Goal: Communication & Community: Answer question/provide support

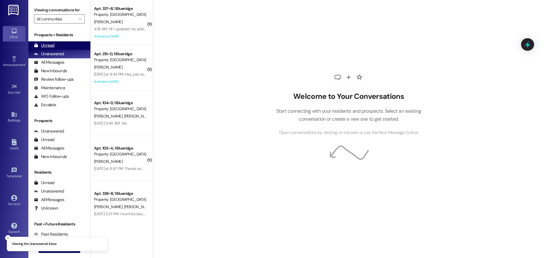
click at [48, 45] on div "Unread" at bounding box center [44, 45] width 20 height 6
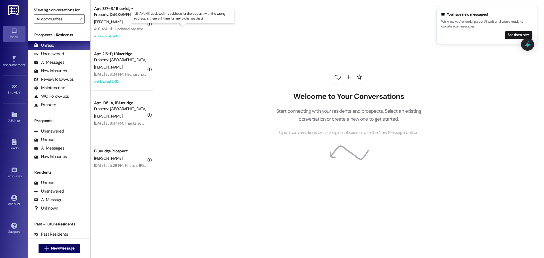
click at [113, 30] on div "4:16 AM: Hi! I updated my address for the deposit with the wrong address, is th…" at bounding box center [187, 28] width 187 height 5
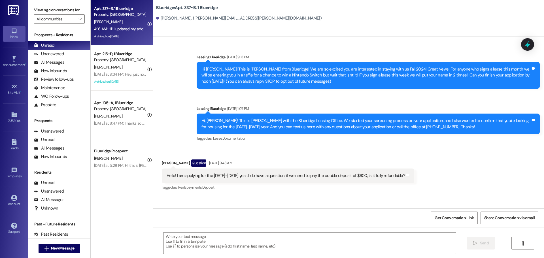
scroll to position [11680, 0]
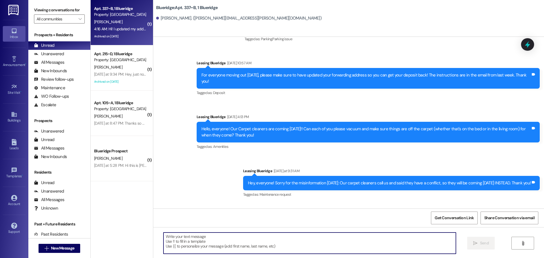
click at [335, 248] on textarea at bounding box center [309, 242] width 292 height 21
drag, startPoint x: 223, startPoint y: 238, endPoint x: 124, endPoint y: 243, distance: 98.7
click at [125, 243] on div "( 1 ) Apt. 337~B, 1 Blueridge Property: Blueridge J. Leech 4:16 AM: Hi! I updat…" at bounding box center [317, 129] width 453 height 258
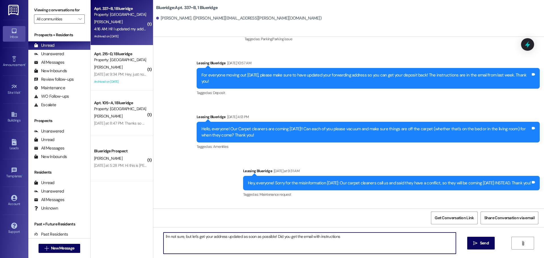
type textarea "I'm not sure, but let's get your address updated as soon as possible! Did you g…"
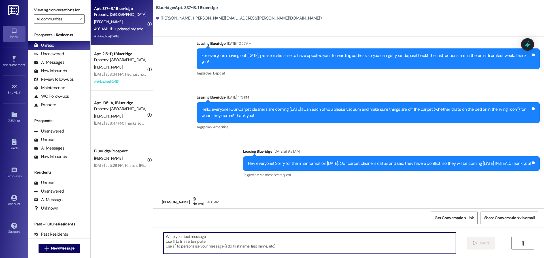
scroll to position [11719, 0]
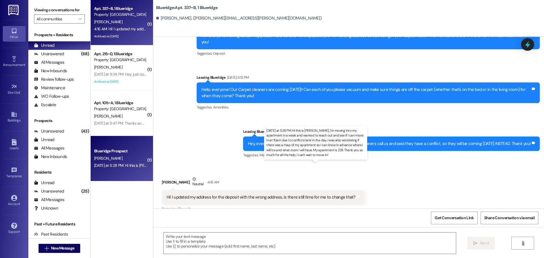
click at [129, 165] on div "Yesterday at 5:28 PM: Hi this is Morgan Ray, I'm moving into my apartment in a …" at bounding box center [405, 165] width 623 height 5
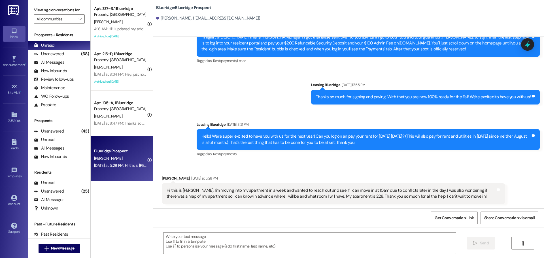
scroll to position [81, 0]
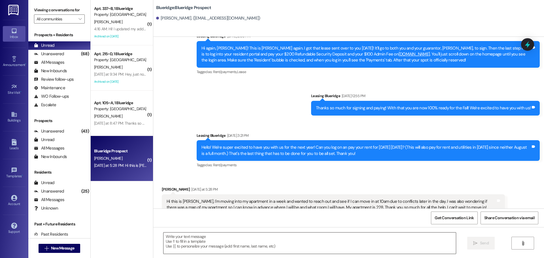
click at [393, 242] on textarea at bounding box center [309, 242] width 292 height 21
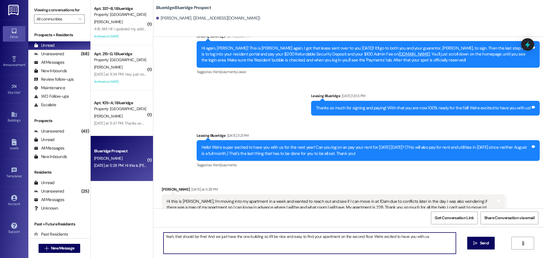
type textarea "Yeah, that should be fine! And we just have the one building so it'll be nice a…"
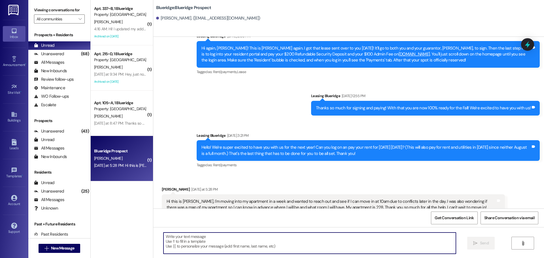
scroll to position [125, 0]
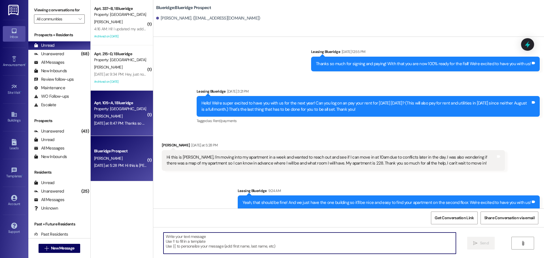
click at [103, 121] on div "Yesterday at 8:47 PM: Thanks so much! I didn't hear from her, could I have her …" at bounding box center [181, 123] width 174 height 5
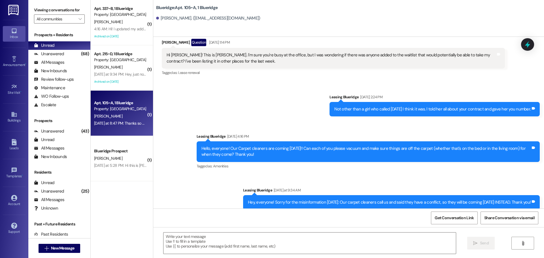
scroll to position [19397, 0]
click at [322, 237] on textarea at bounding box center [309, 242] width 292 height 21
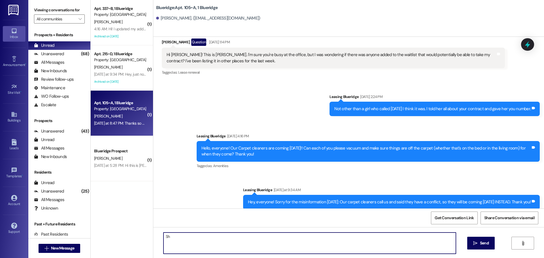
type textarea "S"
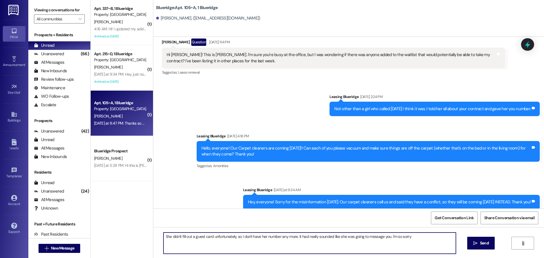
type textarea "She didn't fill out a guest card unfortunately, so I don't have her number any …"
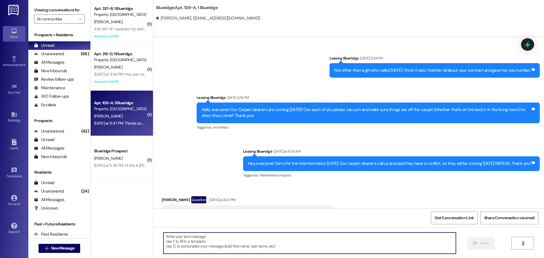
scroll to position [19437, 0]
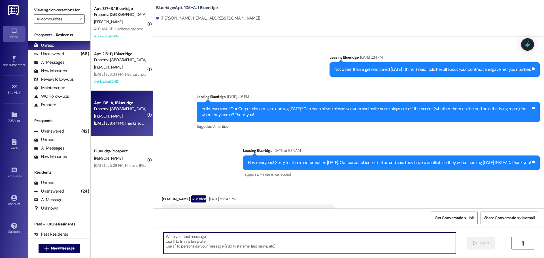
click at [313, 246] on textarea at bounding box center [309, 242] width 292 height 21
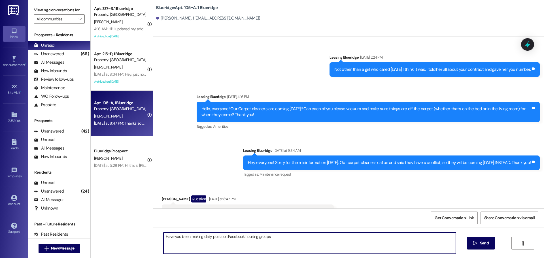
type textarea "Have you been making daily posts on Facebook housing groups?"
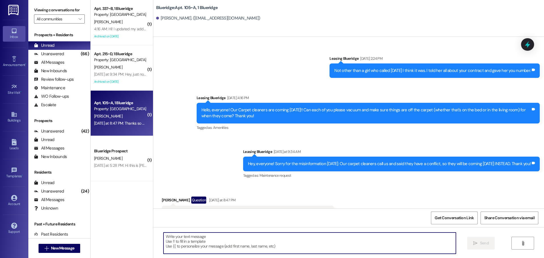
scroll to position [19476, 0]
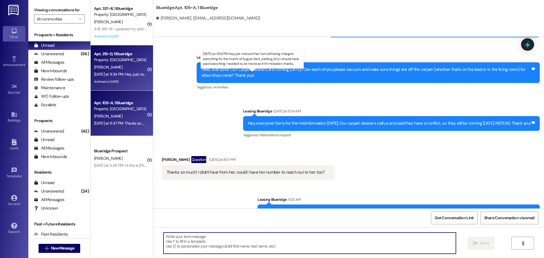
click at [121, 75] on div "Yesterday at 9:34 PM: Hey, just noticed that I am still being charged everythin…" at bounding box center [254, 74] width 321 height 5
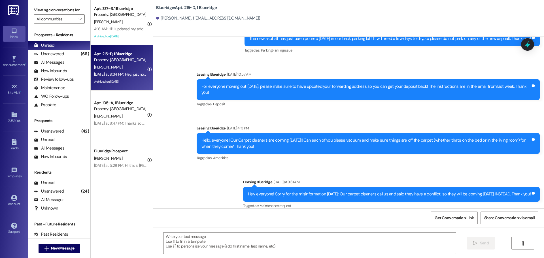
scroll to position [12577, 0]
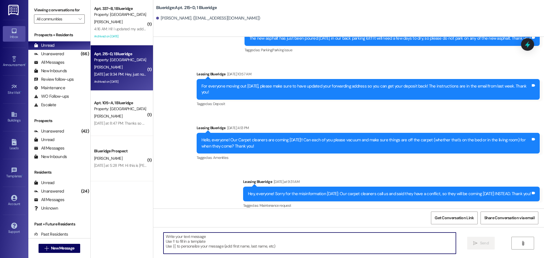
click at [206, 244] on textarea at bounding box center [309, 242] width 292 height 21
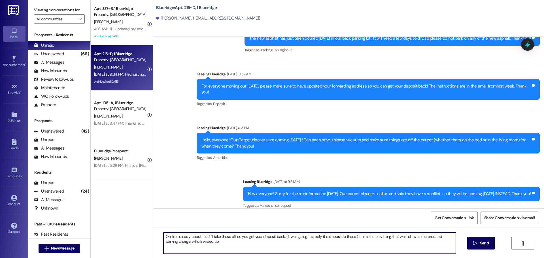
drag, startPoint x: 417, startPoint y: 238, endPoint x: 422, endPoint y: 239, distance: 5.4
click at [422, 239] on textarea "Oh, I'm so sorry about that! I'll take those off so you get your deposit back. …" at bounding box center [309, 242] width 292 height 21
click at [421, 238] on textarea "Oh, I'm so sorry about that! I'll take those off so you get your deposit back. …" at bounding box center [309, 242] width 292 height 21
drag, startPoint x: 422, startPoint y: 238, endPoint x: 341, endPoint y: 251, distance: 82.5
click at [341, 251] on textarea "Oh, I'm so sorry about that! I'll take those off so you get your deposit back. …" at bounding box center [309, 242] width 292 height 21
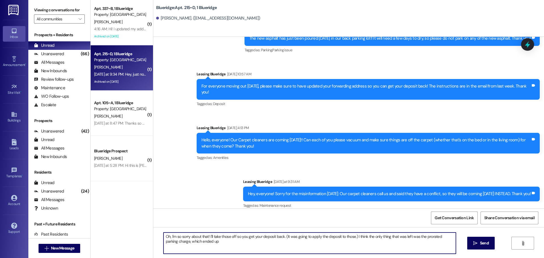
click at [257, 251] on textarea "Oh, I'm so sorry about that! I'll take those off so you get your deposit back. …" at bounding box center [309, 242] width 292 height 21
drag, startPoint x: 225, startPoint y: 245, endPoint x: 173, endPoint y: 243, distance: 52.7
click at [173, 243] on textarea "Oh, I'm so sorry about that! I'll take those off so you get your deposit back. …" at bounding box center [309, 242] width 292 height 21
type textarea "Oh, I'm so sorry about that! I'll take those off so you get your deposit back. …"
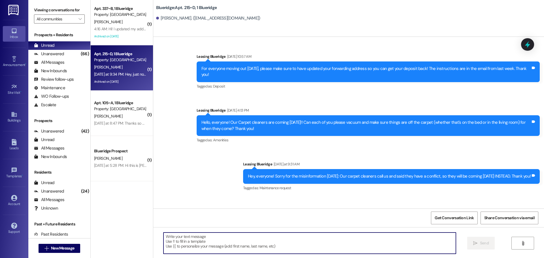
scroll to position [12622, 0]
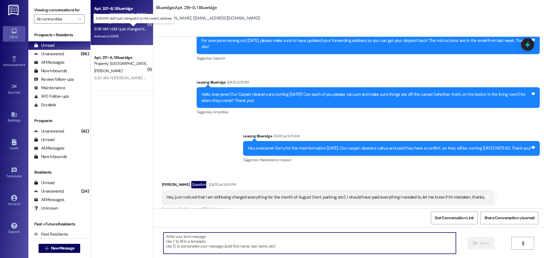
click at [120, 27] on div "9:38 AM: I did! I just changed it to the correct address 9:38 AM: I did! I just…" at bounding box center [138, 28] width 88 height 5
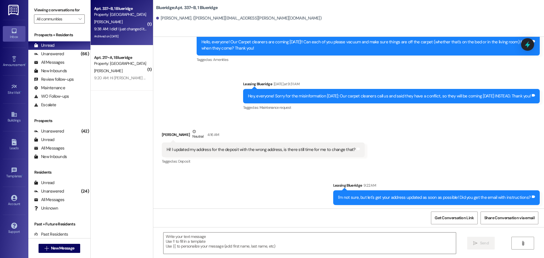
scroll to position [11767, 0]
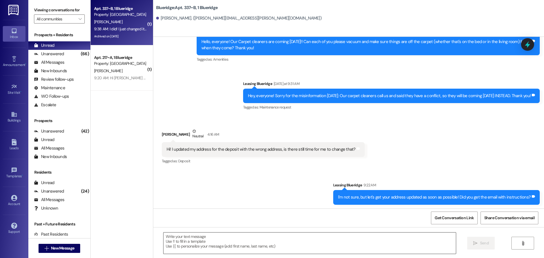
click at [346, 252] on textarea at bounding box center [309, 242] width 292 height 21
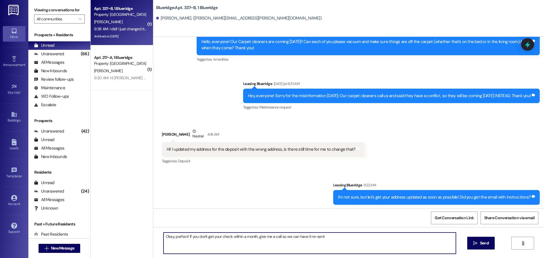
type textarea "Okay, perfect! If you don't get your check within a month, give me a call so we…"
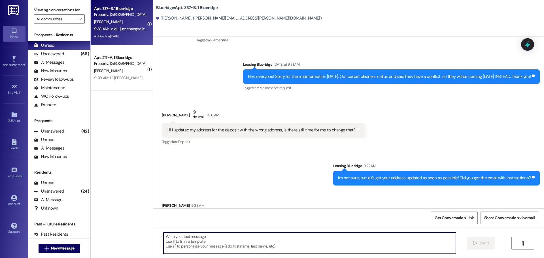
scroll to position [11806, 0]
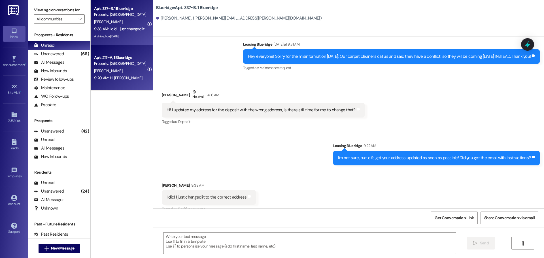
click at [96, 75] on div "9:20 AM: Hi Ian Based in this text, are move-in's being pushing back, or can I …" at bounding box center [208, 77] width 228 height 5
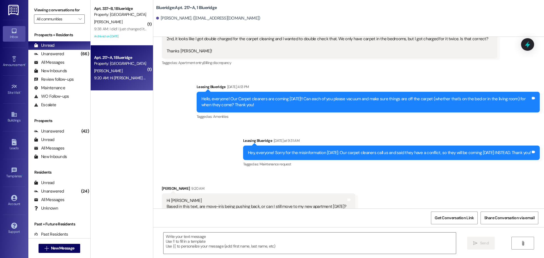
scroll to position [4652, 0]
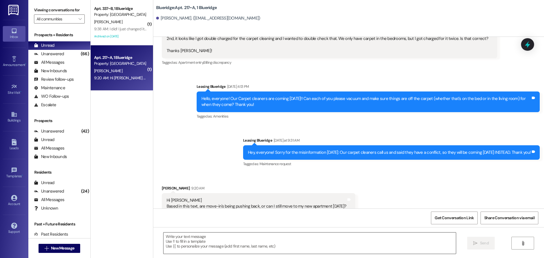
click at [251, 250] on textarea at bounding box center [309, 242] width 292 height 21
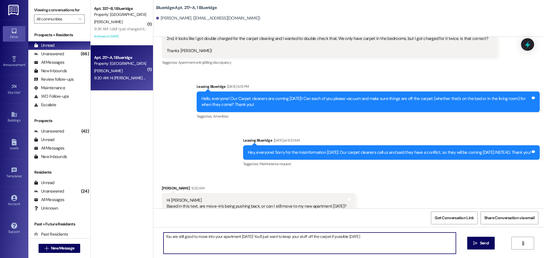
type textarea "You are still good to move into your apartment today! You'll just want to keep …"
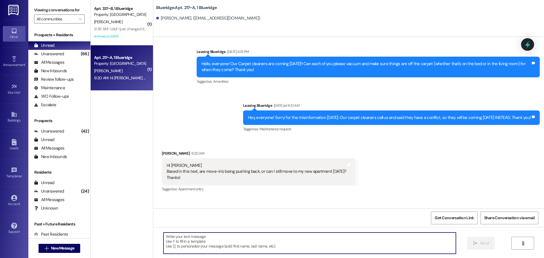
scroll to position [4691, 0]
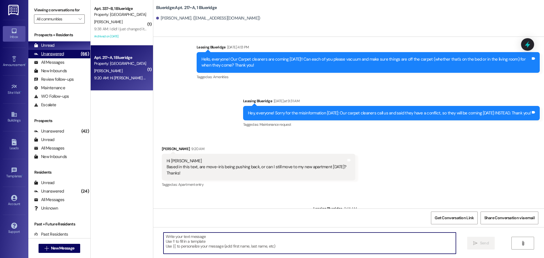
click at [60, 52] on div "Unanswered" at bounding box center [49, 54] width 30 height 6
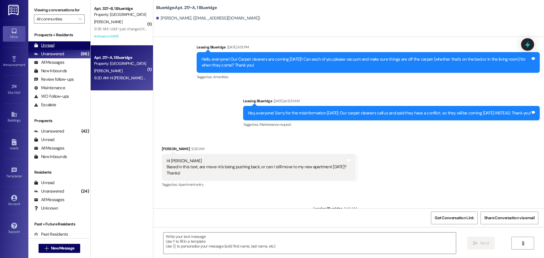
click at [61, 46] on div "Unread (0)" at bounding box center [59, 45] width 62 height 8
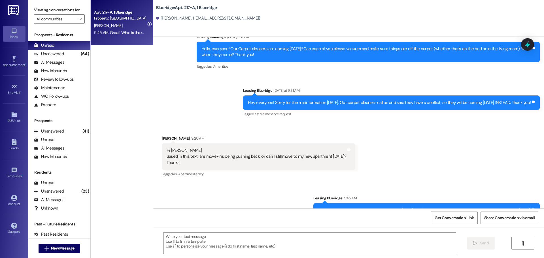
scroll to position [4731, 0]
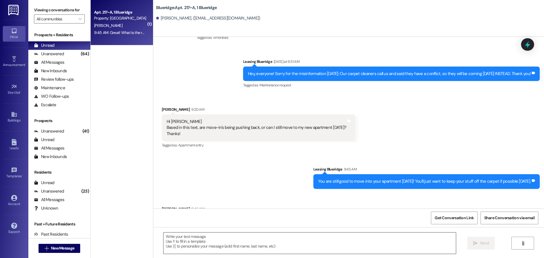
click at [272, 241] on textarea at bounding box center [309, 242] width 292 height 21
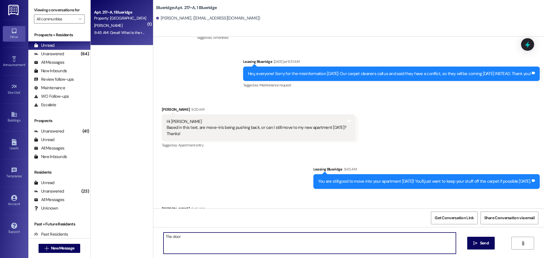
click at [383, 243] on textarea "The door" at bounding box center [309, 242] width 292 height 21
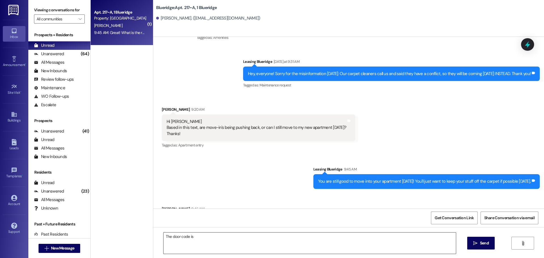
click at [269, 241] on textarea "The door code is" at bounding box center [309, 242] width 292 height 21
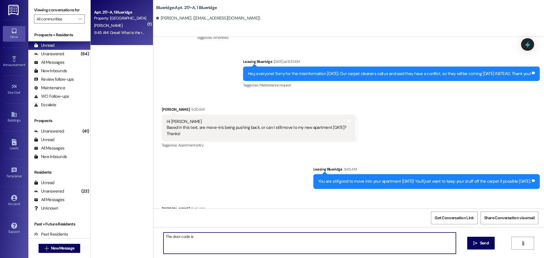
click at [241, 237] on textarea "The door code is" at bounding box center [309, 242] width 292 height 21
paste textarea "10739"
click at [185, 237] on textarea "The door code is 10739" at bounding box center [309, 242] width 292 height 21
type textarea "The door code for Apt 339 is 10739"
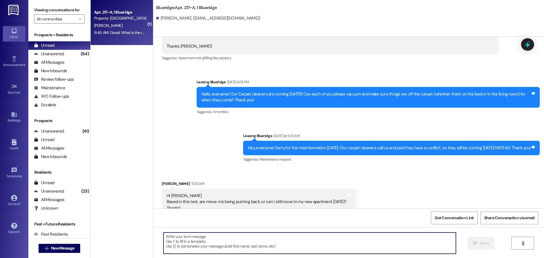
scroll to position [4770, 0]
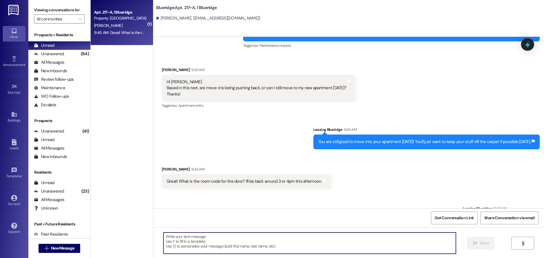
click at [279, 242] on textarea at bounding box center [309, 242] width 292 height 21
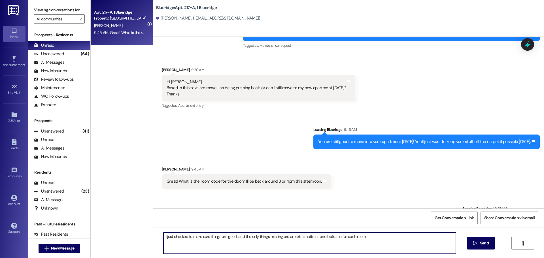
click at [324, 238] on textarea "I just checked to make sure things are good, and the only things missing are an…" at bounding box center [309, 242] width 292 height 21
click at [326, 238] on textarea "I just checked to make sure things are good, and the only things missing are an…" at bounding box center [309, 242] width 292 height 21
click at [388, 239] on textarea "I just checked to make sure things are good, and the only things missing are an…" at bounding box center [309, 242] width 292 height 21
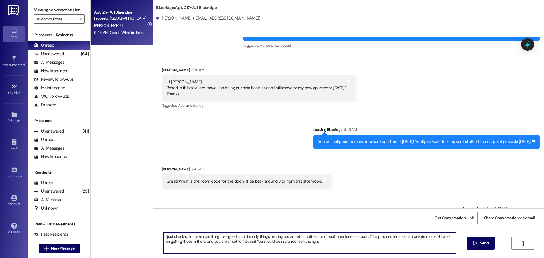
type textarea "I just checked to make sure things are good, and the only things missing are an…"
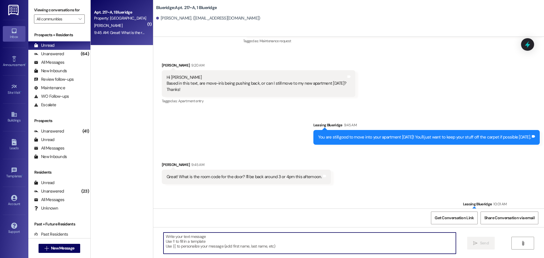
scroll to position [4816, 0]
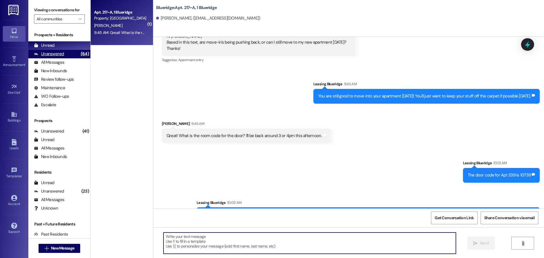
click at [79, 54] on div "(64)" at bounding box center [84, 54] width 11 height 9
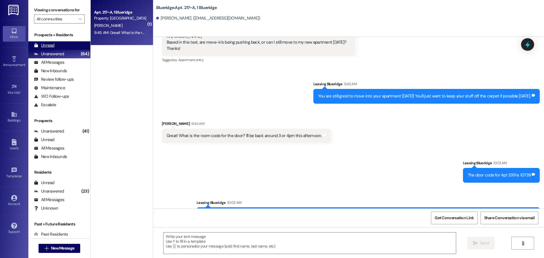
click at [71, 46] on div "Unread (0)" at bounding box center [59, 45] width 62 height 8
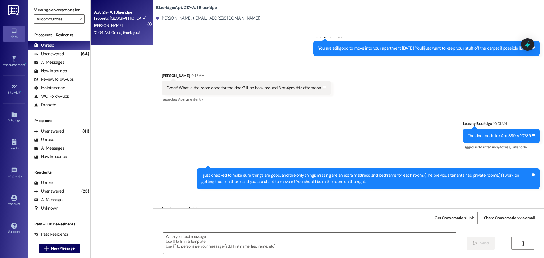
scroll to position [4864, 0]
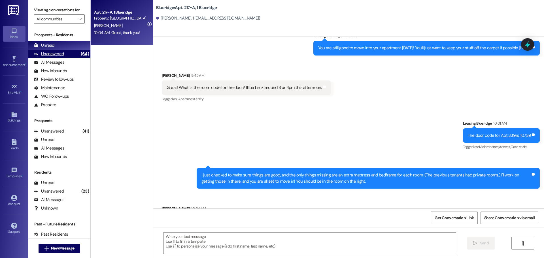
click at [79, 55] on div "(64)" at bounding box center [84, 54] width 11 height 9
click at [78, 46] on div "Unread (0)" at bounding box center [59, 45] width 62 height 8
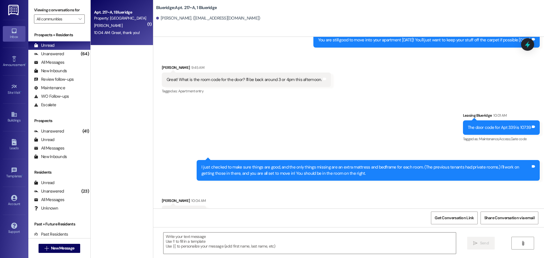
scroll to position [4872, 0]
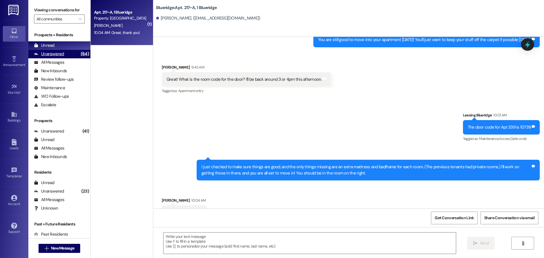
click at [66, 52] on div "Unanswered (64)" at bounding box center [59, 54] width 62 height 8
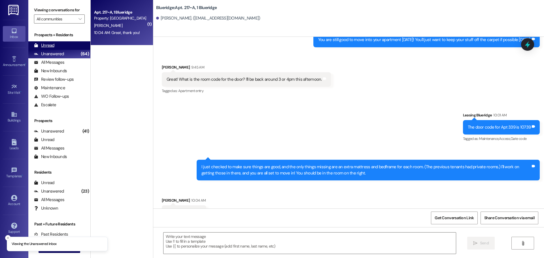
click at [67, 44] on div "Unread (0)" at bounding box center [59, 45] width 62 height 8
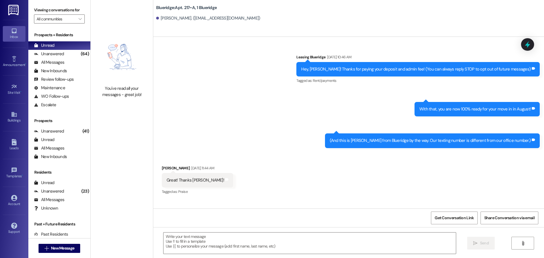
scroll to position [4872, 0]
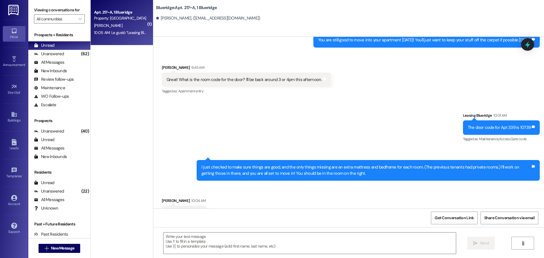
click at [201, 164] on div "I just checked to make sure things are good, and the only things missing are an…" at bounding box center [365, 170] width 329 height 12
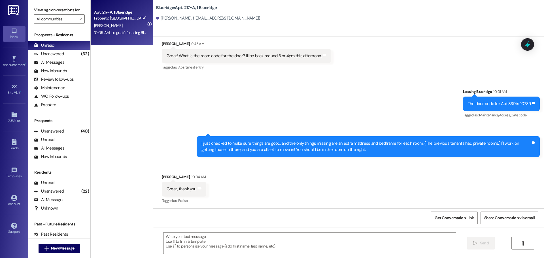
scroll to position [4918, 0]
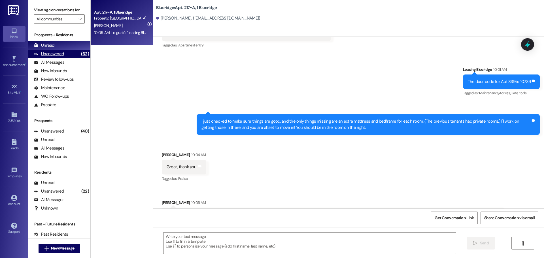
click at [61, 53] on div "Unanswered" at bounding box center [49, 54] width 30 height 6
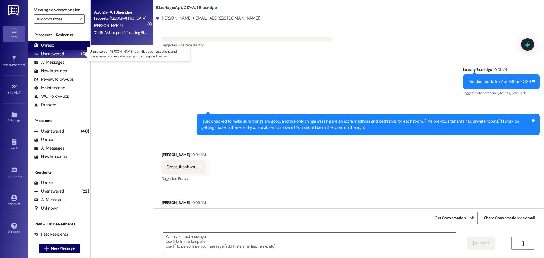
click at [62, 46] on div "Unread (0)" at bounding box center [59, 45] width 62 height 8
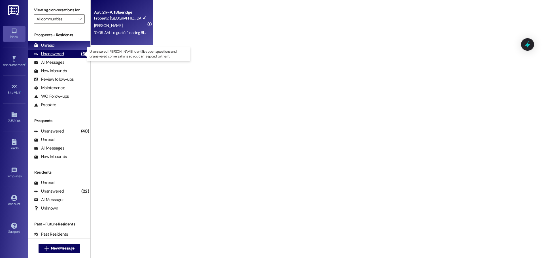
click at [64, 54] on div "Unanswered (62)" at bounding box center [59, 54] width 62 height 8
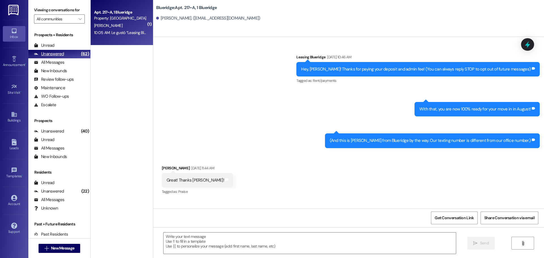
scroll to position [4918, 0]
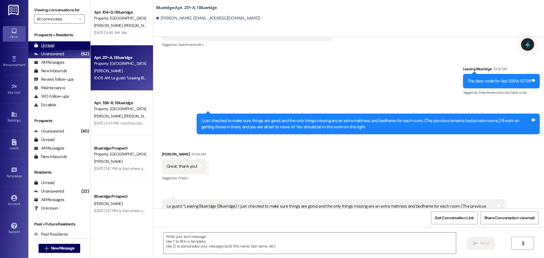
click at [62, 48] on div "Unread (0)" at bounding box center [59, 45] width 62 height 8
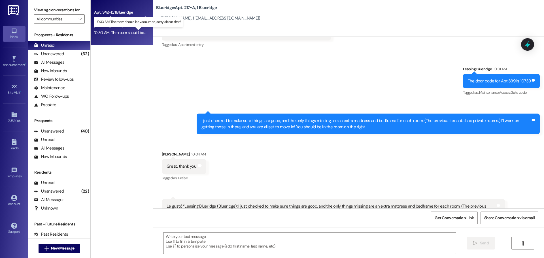
click at [140, 32] on div "10:30 AM: The room should be vacuumed, sorry about that! 10:30 AM: The room sho…" at bounding box center [143, 32] width 98 height 5
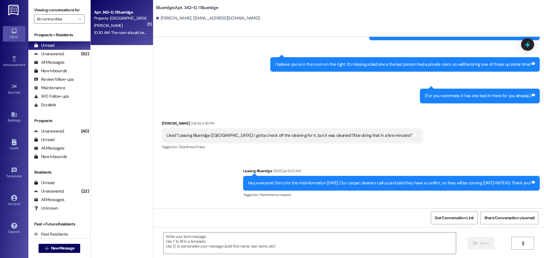
scroll to position [19556, 0]
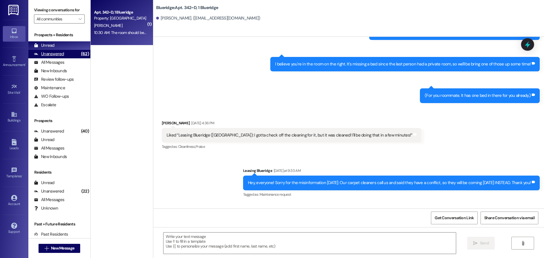
click at [80, 54] on div "(62)" at bounding box center [85, 54] width 11 height 9
click at [78, 42] on div "Unread (0)" at bounding box center [59, 45] width 62 height 8
click at [136, 20] on div "Property: [GEOGRAPHIC_DATA]" at bounding box center [120, 18] width 52 height 6
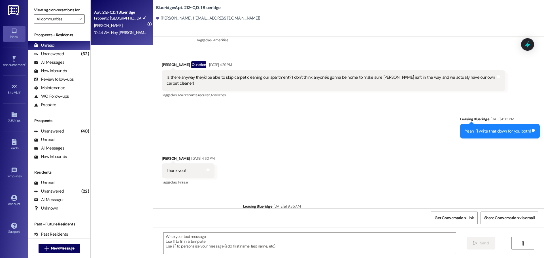
scroll to position [15134, 0]
click at [386, 246] on textarea at bounding box center [309, 242] width 292 height 21
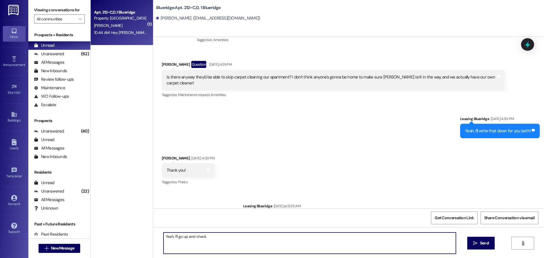
type textarea "Yeah, I'll go up and check@"
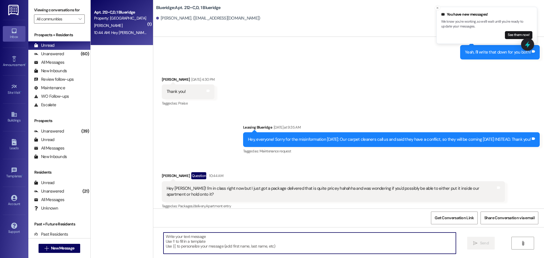
scroll to position [15213, 0]
click at [338, 241] on textarea at bounding box center [309, 242] width 292 height 21
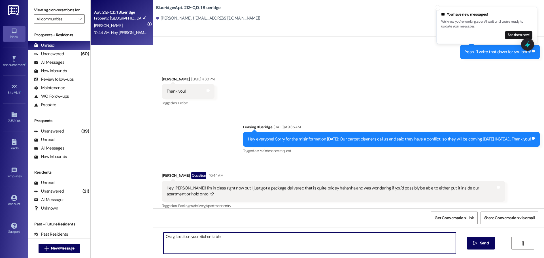
type textarea "Okay, I set it on your kitchen table!"
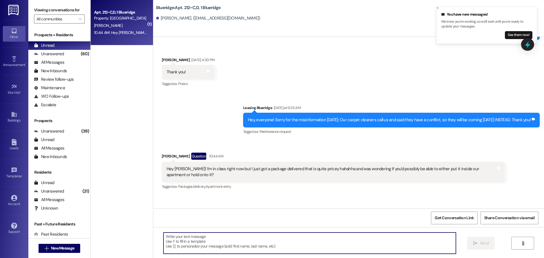
scroll to position [15253, 0]
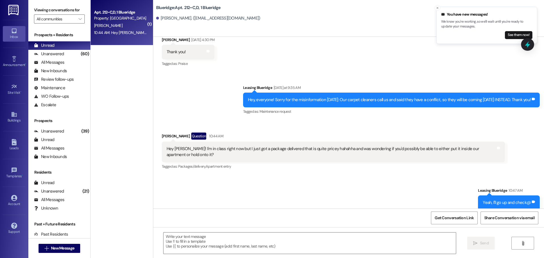
click at [503, 214] on div "Received via SMS Emma Garcia 10:47 AM Thank you so much!! Tags and notes" at bounding box center [348, 233] width 390 height 39
click at [65, 245] on span "New Message" at bounding box center [62, 248] width 23 height 6
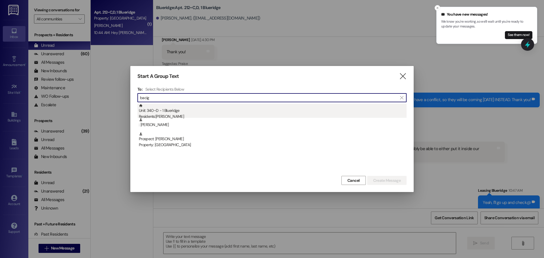
type input "bacig"
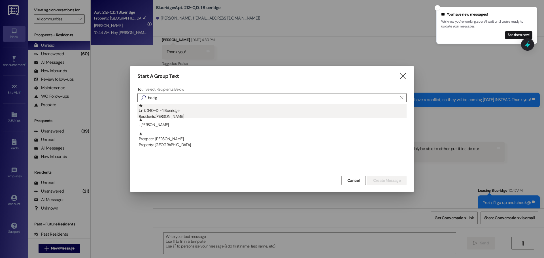
click at [195, 111] on div "Unit: 340~D - 1 Blueridge Residents: Luke Bacigalupi" at bounding box center [273, 112] width 268 height 16
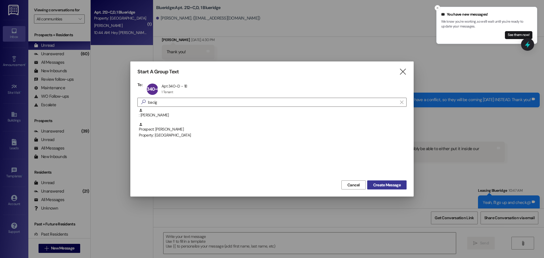
click at [382, 187] on span "Create Message" at bounding box center [386, 185] width 27 height 6
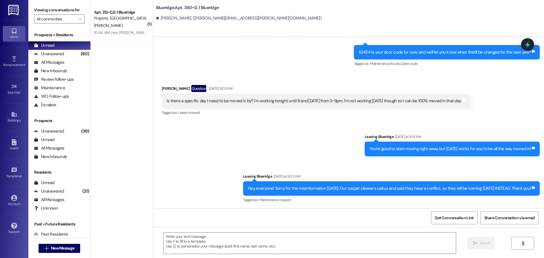
scroll to position [5751, 0]
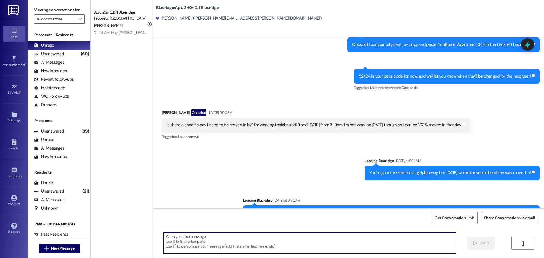
click at [338, 242] on textarea at bounding box center [309, 242] width 292 height 21
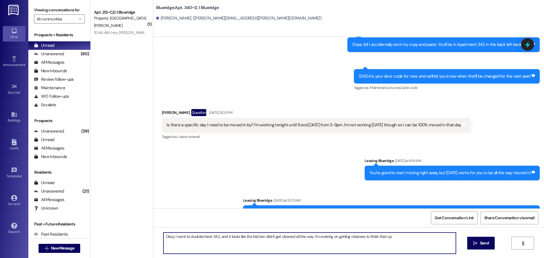
type textarea "Okay, I went to doublecheck 342, and it looks like the kitchen didn't get clean…"
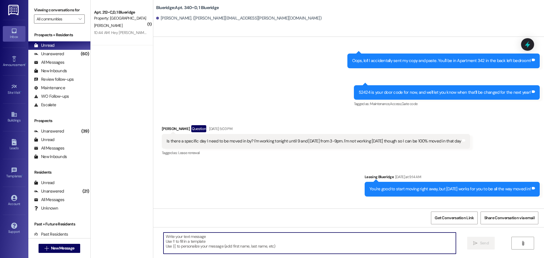
scroll to position [5790, 0]
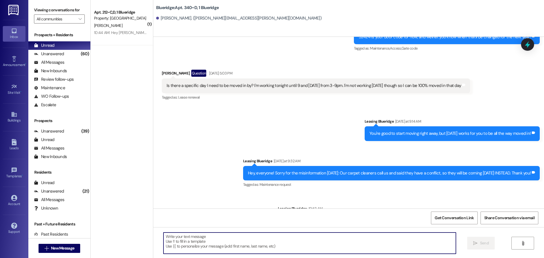
click at [392, 249] on textarea at bounding box center [309, 242] width 292 height 21
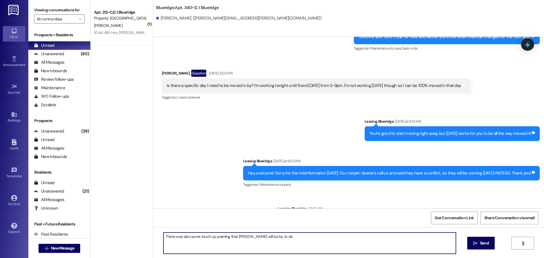
type textarea "There was also some touch up painting that Carlos will be by to do."
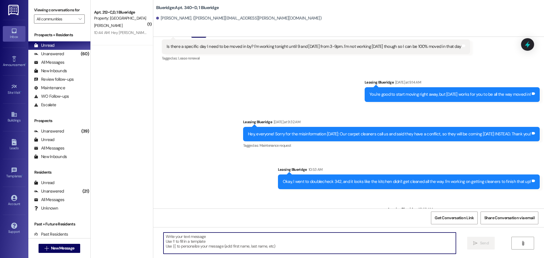
scroll to position [5830, 0]
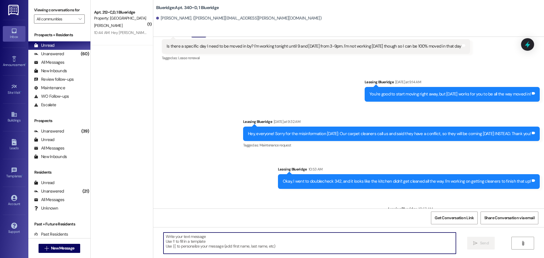
click at [434, 141] on div "Tagged as: Maintenance request Click to highlight conversations about Maintenan…" at bounding box center [391, 145] width 296 height 8
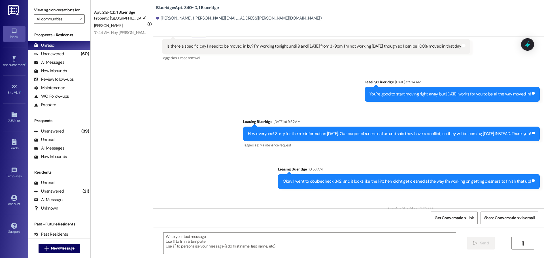
click at [228, 87] on div "Sent via SMS Leasing Blueridge Yesterday at 9:14 AM You're good to start moving…" at bounding box center [348, 149] width 390 height 166
drag, startPoint x: 75, startPoint y: 54, endPoint x: 73, endPoint y: 49, distance: 5.4
click at [79, 54] on div "(60)" at bounding box center [84, 54] width 11 height 9
click at [72, 47] on div "Unread (0)" at bounding box center [59, 45] width 62 height 8
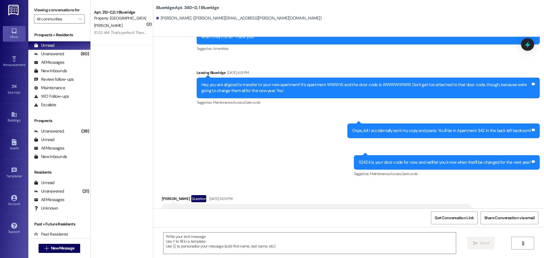
scroll to position [5663, 0]
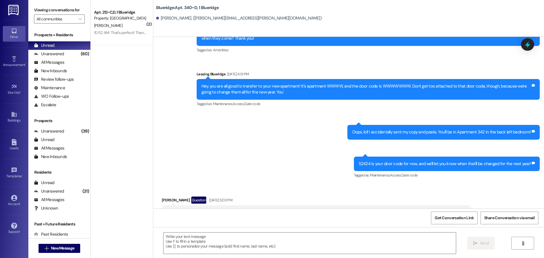
click at [317, 132] on div "Sent via SMS Leasing Blueridge Aug 18, 2025 at 10:56 AM It'll be today or tomor…" at bounding box center [348, 74] width 390 height 219
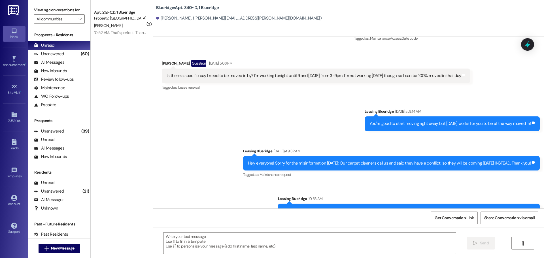
scroll to position [5822, 0]
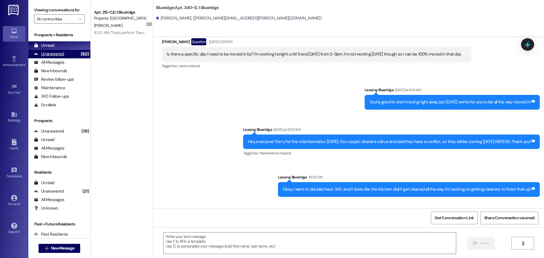
click at [69, 54] on div "Unanswered (60)" at bounding box center [59, 54] width 62 height 8
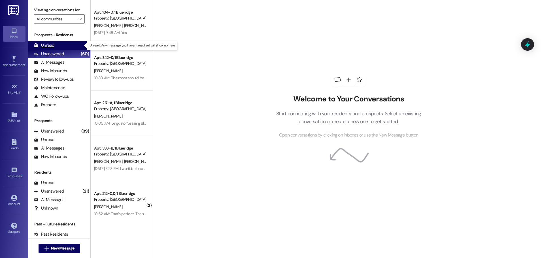
click at [71, 46] on div "Unread (0)" at bounding box center [59, 45] width 62 height 8
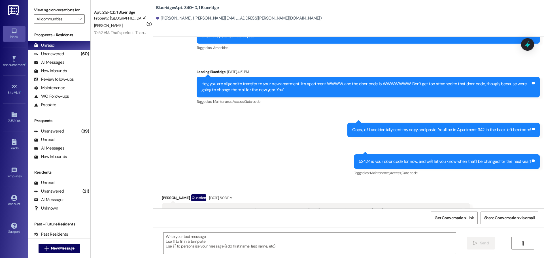
scroll to position [5663, 0]
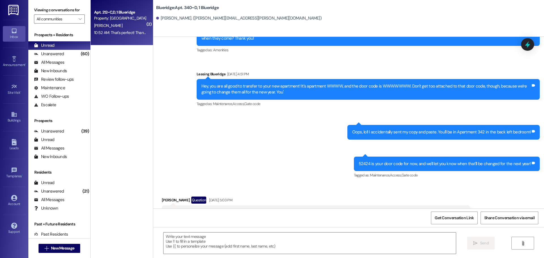
click at [146, 23] on div "Apt. 212~C,D, 1 Blueridge Property: Blueridge E. Garcia 10:52 AM: That's perfec…" at bounding box center [122, 22] width 62 height 45
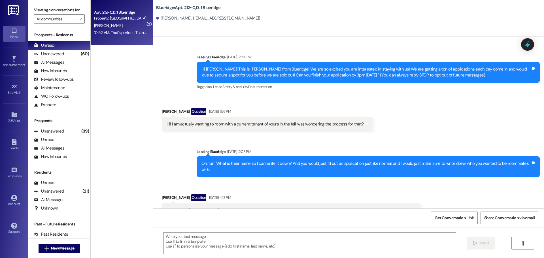
scroll to position [15309, 0]
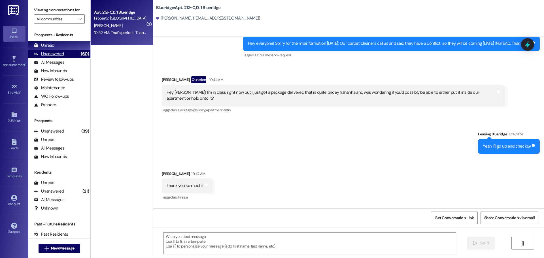
click at [67, 55] on div "Unanswered (60)" at bounding box center [59, 54] width 62 height 8
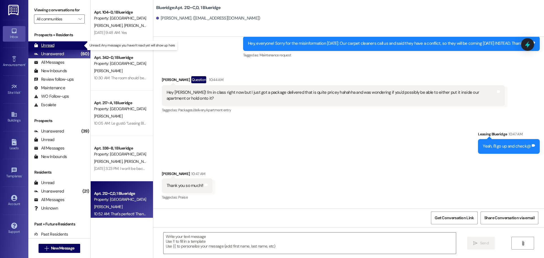
click at [71, 46] on div "Unread (0)" at bounding box center [59, 45] width 62 height 8
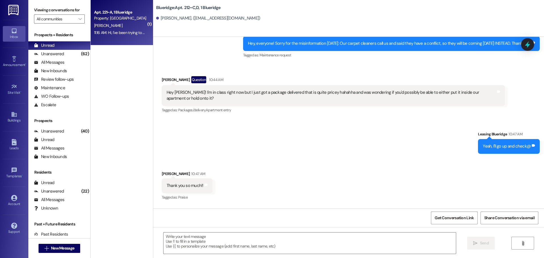
click at [135, 32] on div "11:16 AM: Hi, I've been trying to do laundry in my apartment but my washing mac…" at bounding box center [406, 32] width 624 height 5
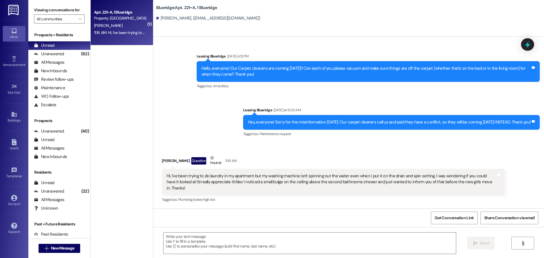
scroll to position [3961, 0]
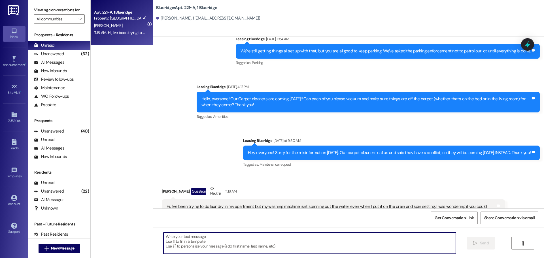
click at [398, 235] on textarea at bounding box center [309, 242] width 292 height 21
click at [401, 240] on textarea at bounding box center [309, 242] width 292 height 21
type textarea "T"
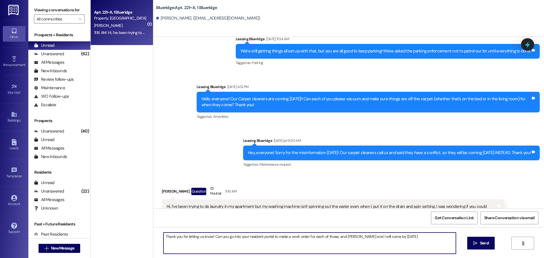
type textarea "Thank you for letting us know! Can you go into your resident portal to make a w…"
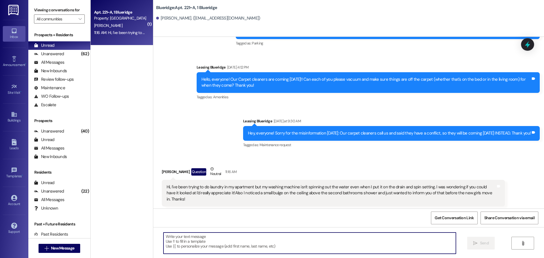
scroll to position [4001, 0]
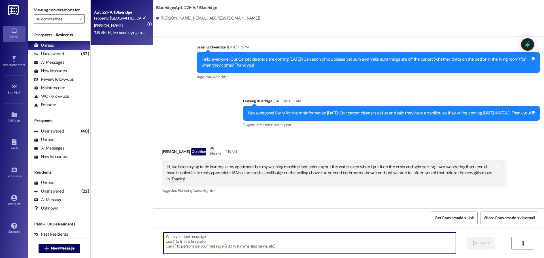
click at [511, 133] on div "Received via SMS Sarah Spencer Question Neutral 11:16 AM Hi, I've been trying t…" at bounding box center [348, 166] width 390 height 66
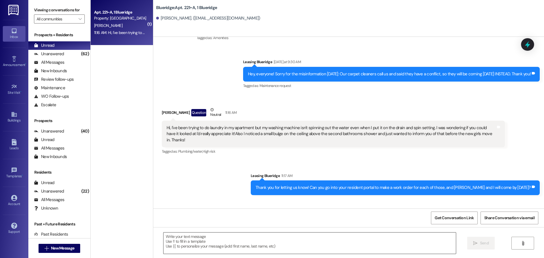
scroll to position [4040, 0]
click at [316, 246] on textarea at bounding box center [309, 242] width 292 height 21
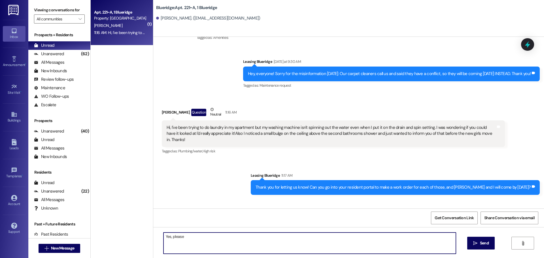
type textarea "Yes, please!"
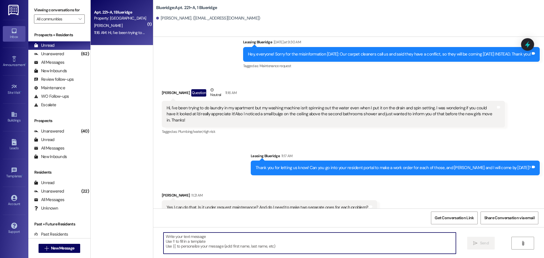
scroll to position [4080, 0]
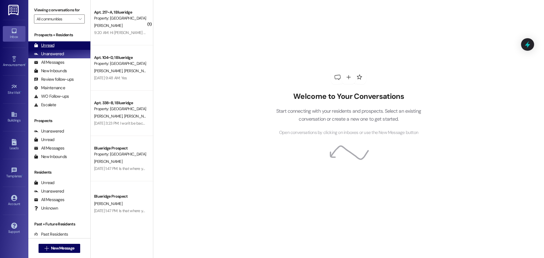
click at [61, 47] on div "Unread (0)" at bounding box center [59, 45] width 62 height 8
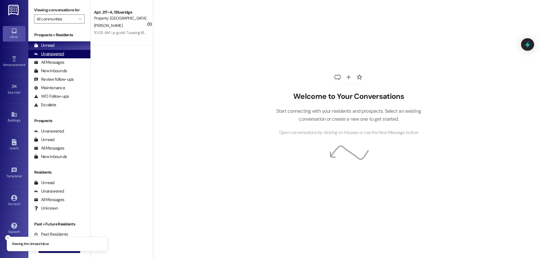
click at [60, 54] on div "Unanswered" at bounding box center [49, 54] width 30 height 6
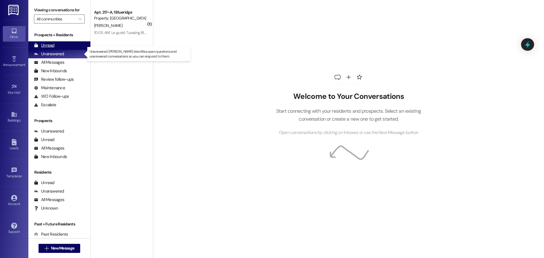
click at [61, 49] on div "Unread (0)" at bounding box center [59, 45] width 62 height 8
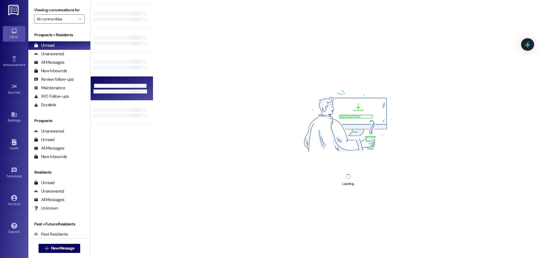
scroll to position [28, 0]
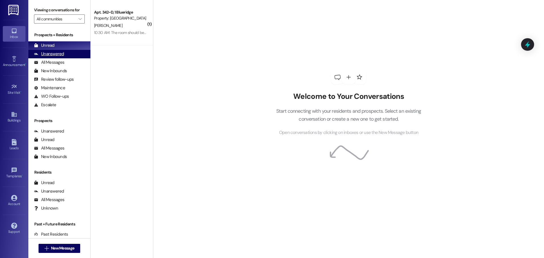
click at [61, 51] on div "Unanswered" at bounding box center [49, 54] width 30 height 6
click at [63, 47] on div "Unread (0)" at bounding box center [59, 45] width 62 height 8
click at [51, 52] on div "Unanswered" at bounding box center [49, 54] width 30 height 6
click at [56, 45] on div "Unread (0)" at bounding box center [59, 45] width 62 height 8
